Goal: Contribute content

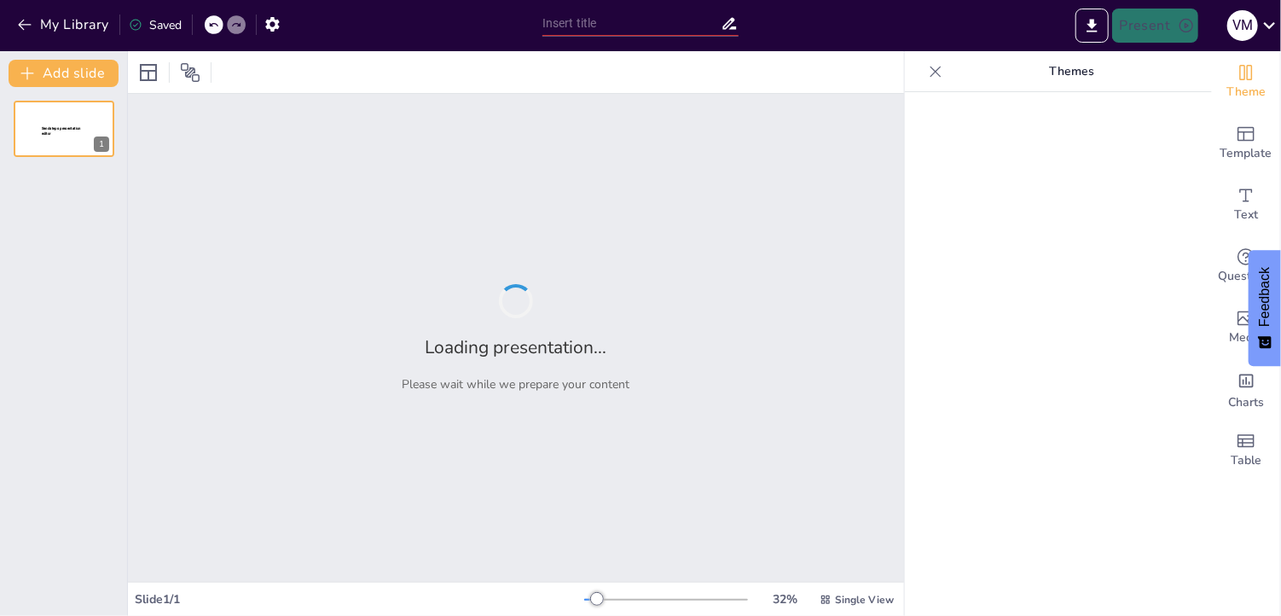
type input "Entendiendo la Cadena de Suministro: Conceptos Clave y Fases"
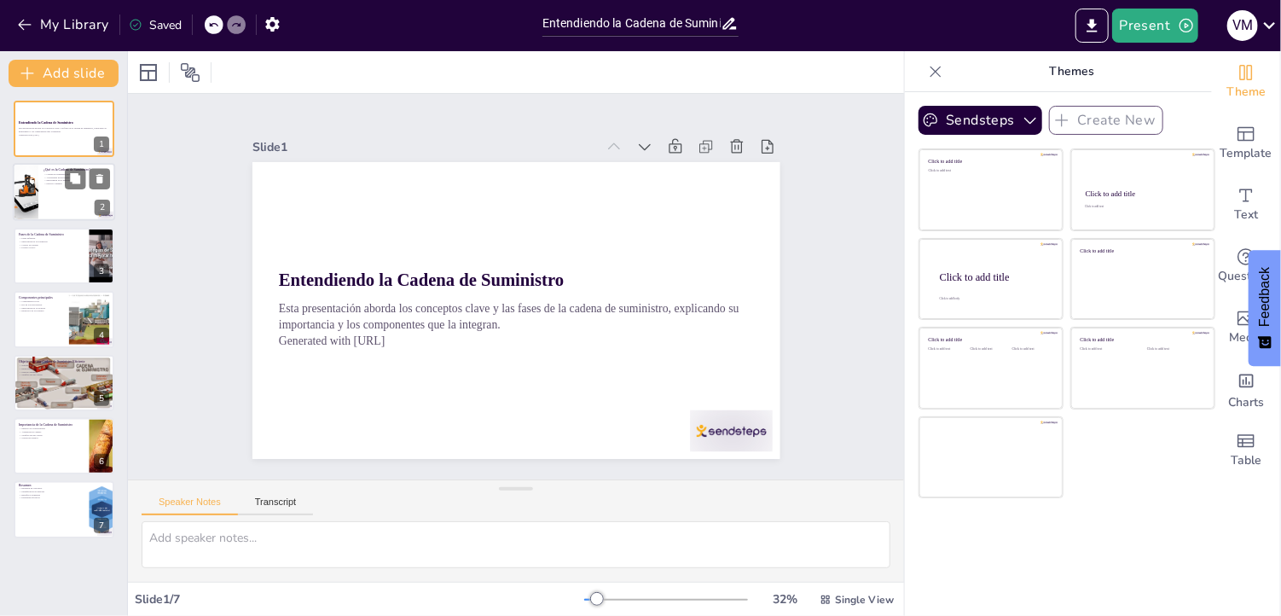
click at [59, 202] on div at bounding box center [64, 193] width 102 height 58
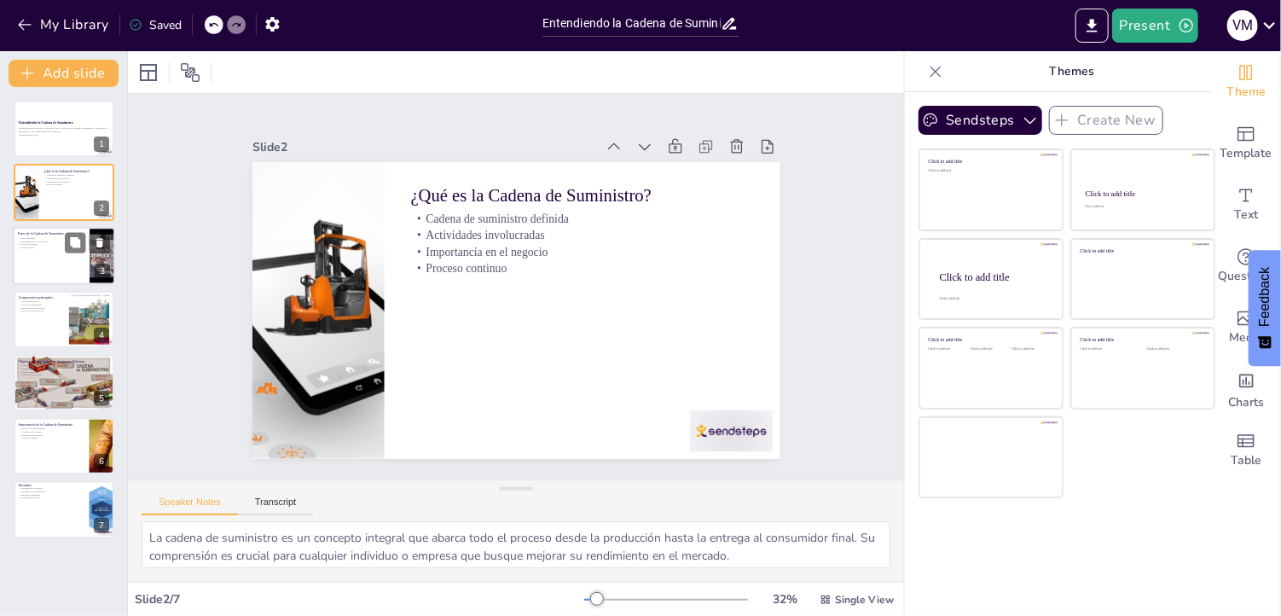
click at [67, 263] on div at bounding box center [64, 256] width 102 height 58
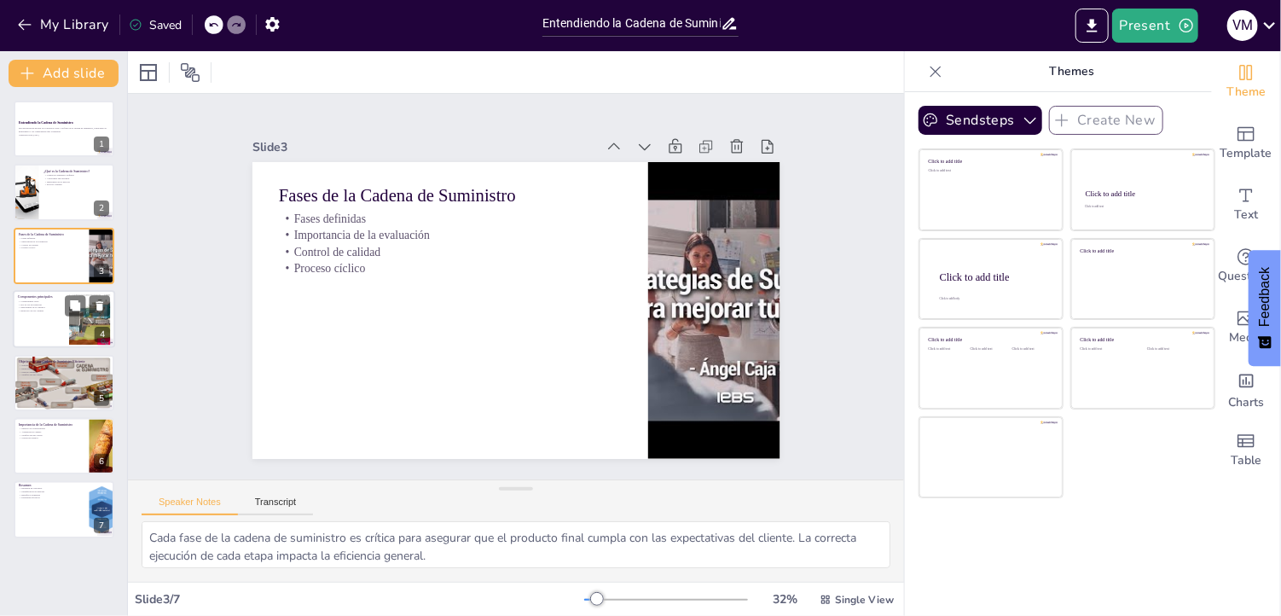
click at [48, 310] on p "Relación con los clientes" at bounding box center [41, 311] width 46 height 3
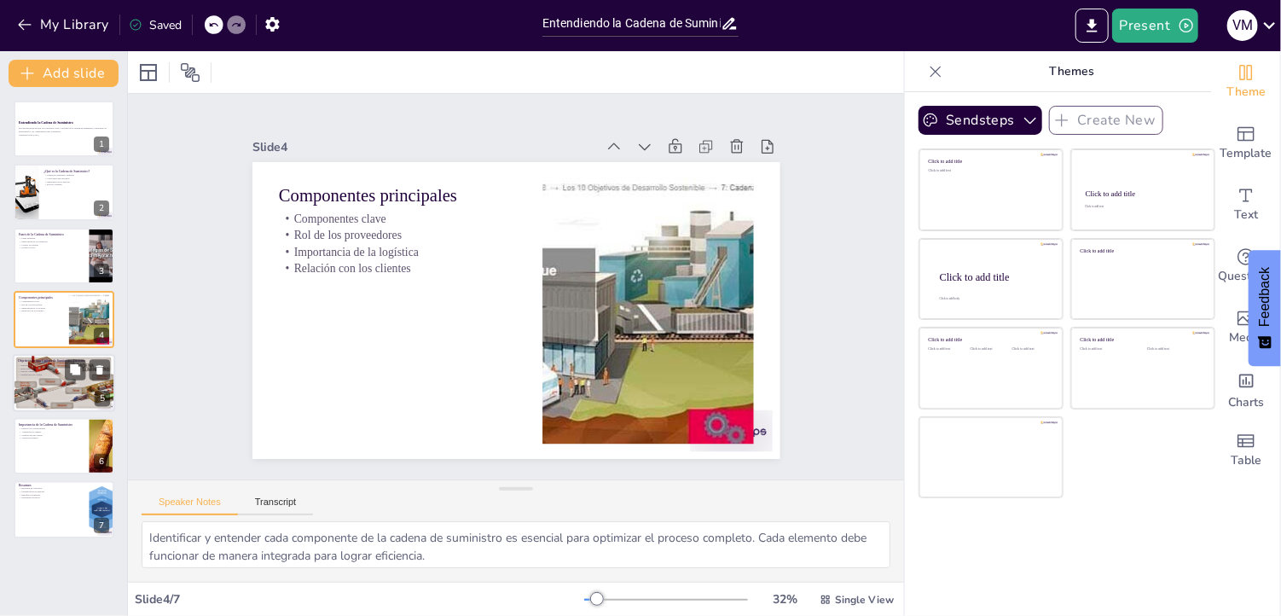
click at [55, 380] on div at bounding box center [64, 383] width 102 height 58
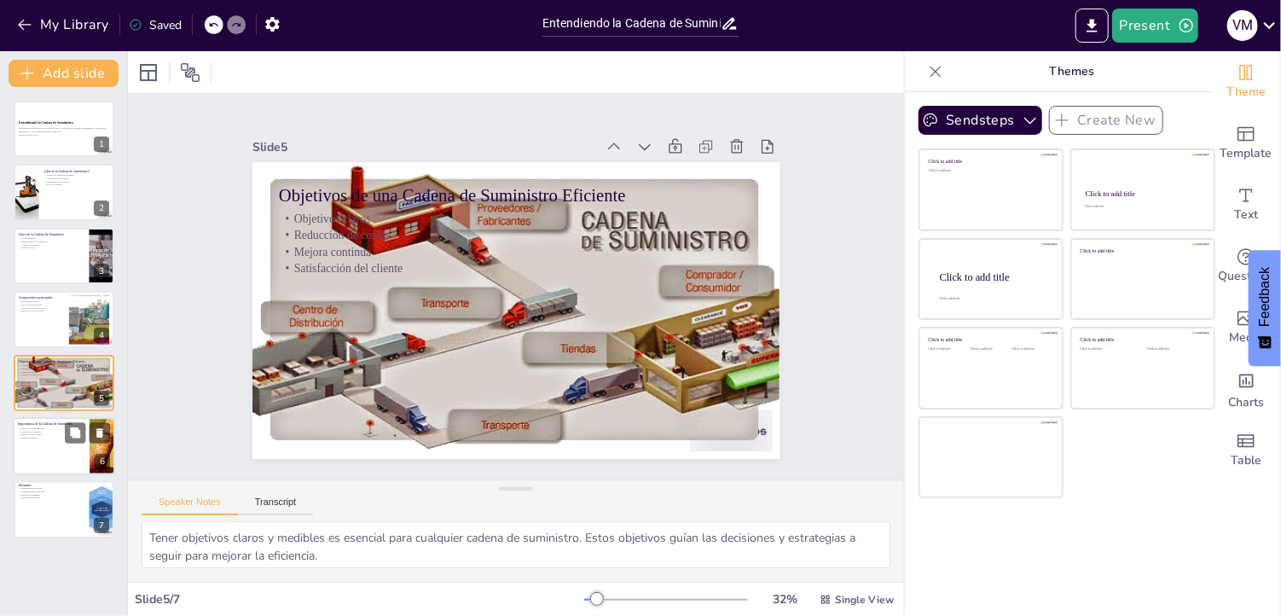
click at [55, 422] on p "Importancia de la Cadena de Suministro" at bounding box center [51, 423] width 67 height 5
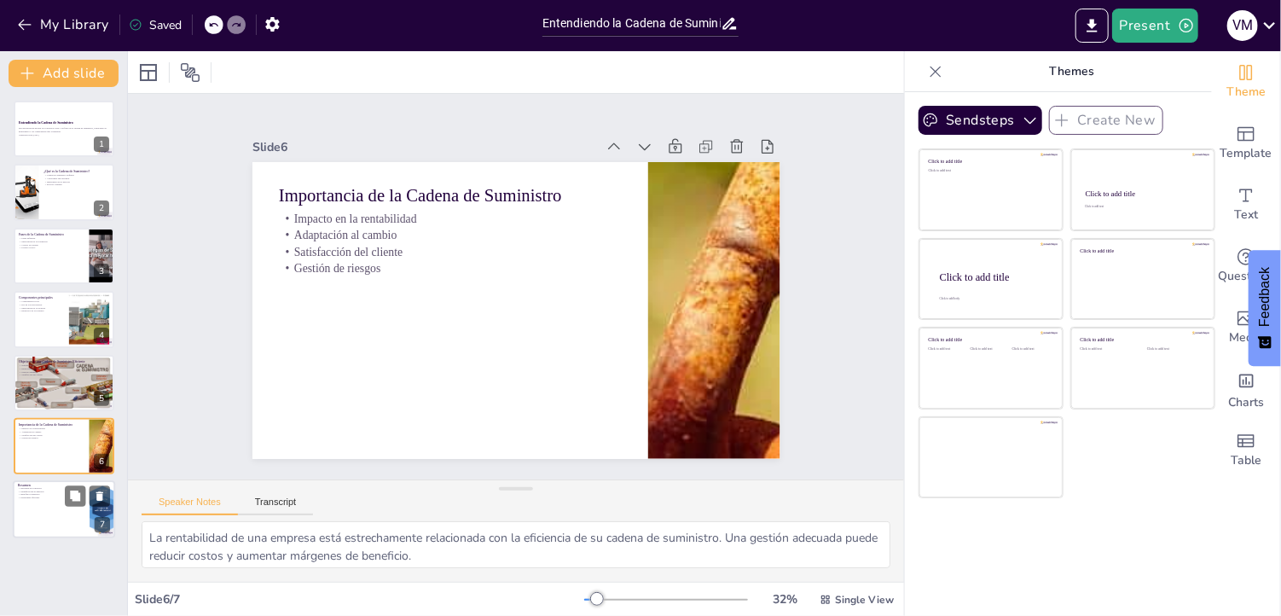
click at [49, 499] on div at bounding box center [64, 510] width 102 height 58
type textarea "Un resumen claro de los conceptos tratados es fundamental para reforzar el apre…"
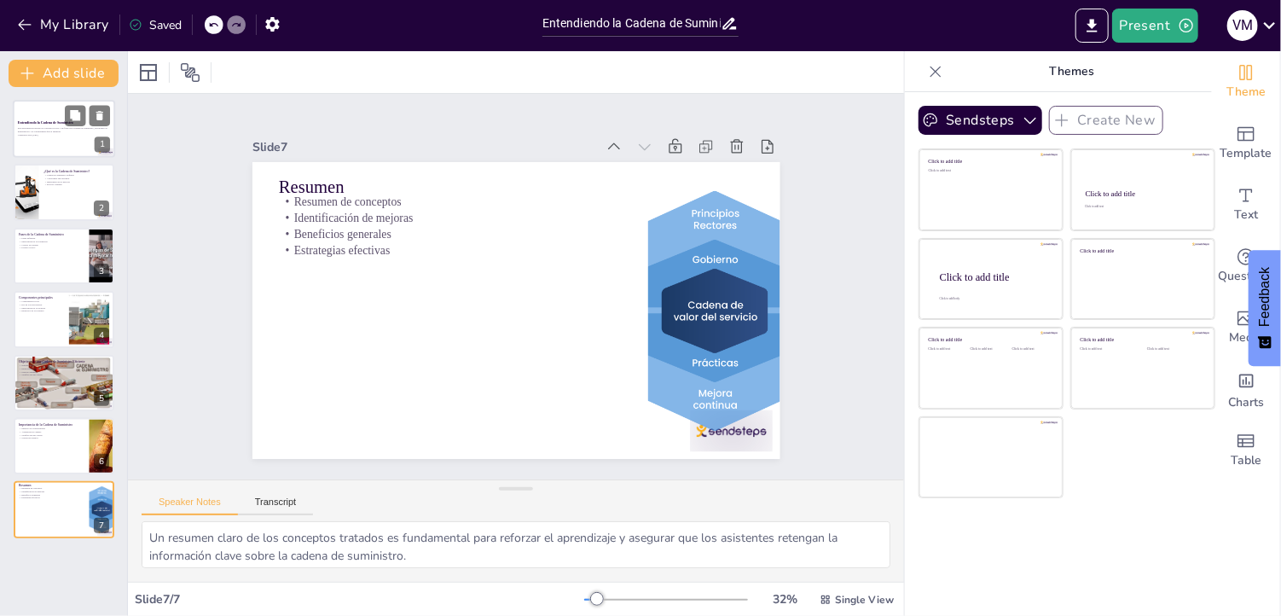
click at [49, 130] on p "Esta presentación aborda los conceptos clave y las fases de la cadena de sumini…" at bounding box center [64, 130] width 92 height 6
